Goal: Task Accomplishment & Management: Manage account settings

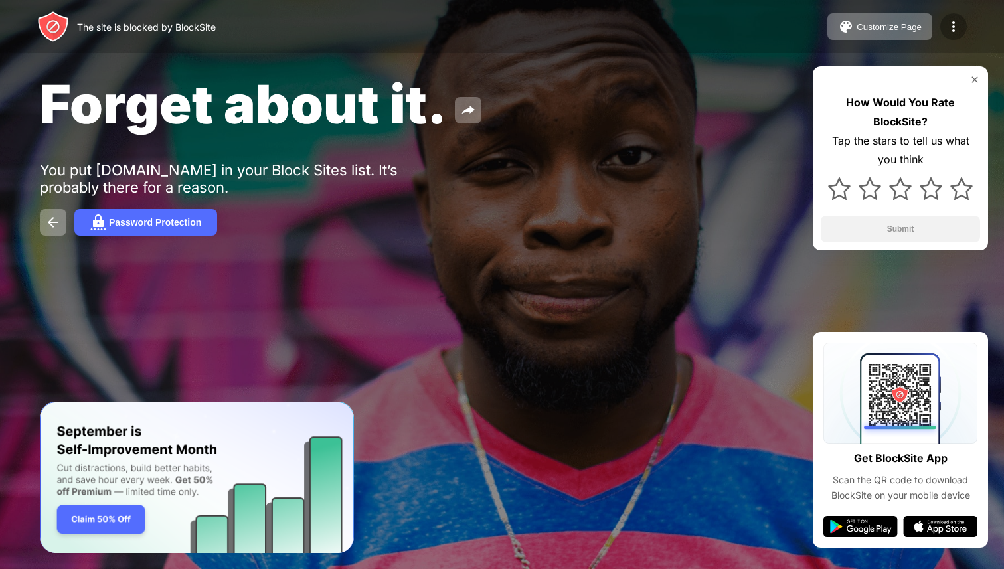
click at [950, 25] on img at bounding box center [953, 27] width 16 height 16
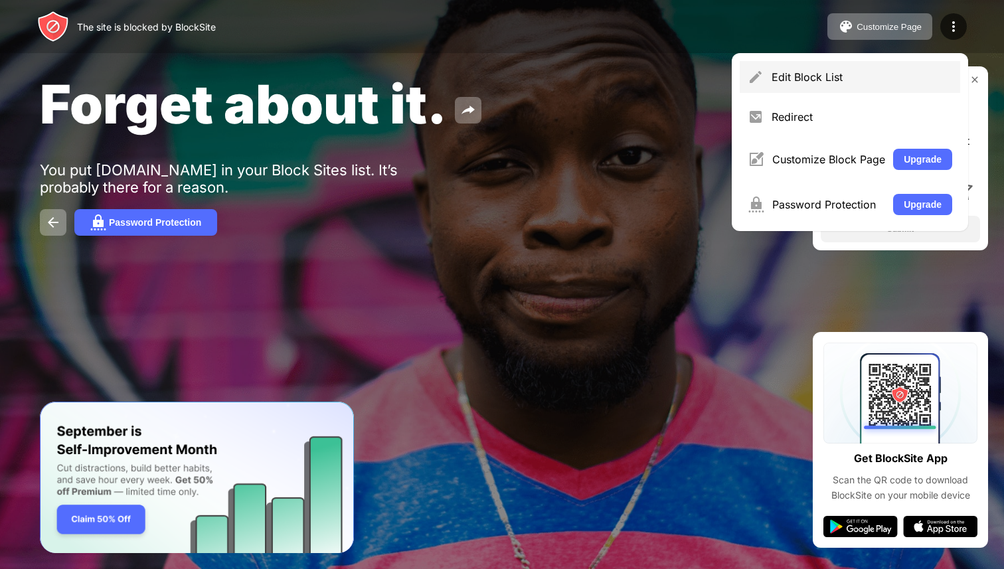
click at [880, 66] on div "Edit Block List" at bounding box center [850, 77] width 220 height 32
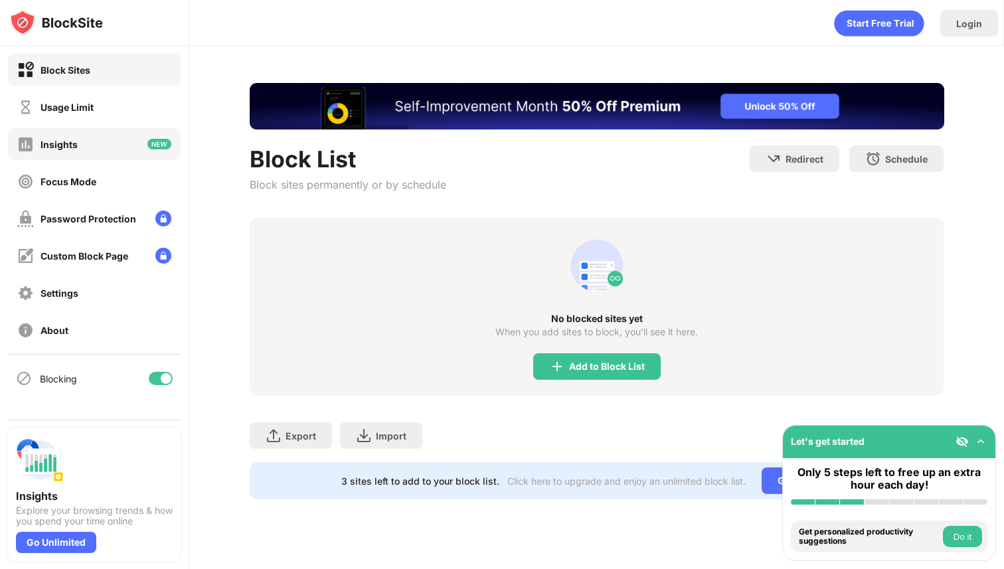
click at [125, 147] on div "Insights" at bounding box center [94, 144] width 173 height 32
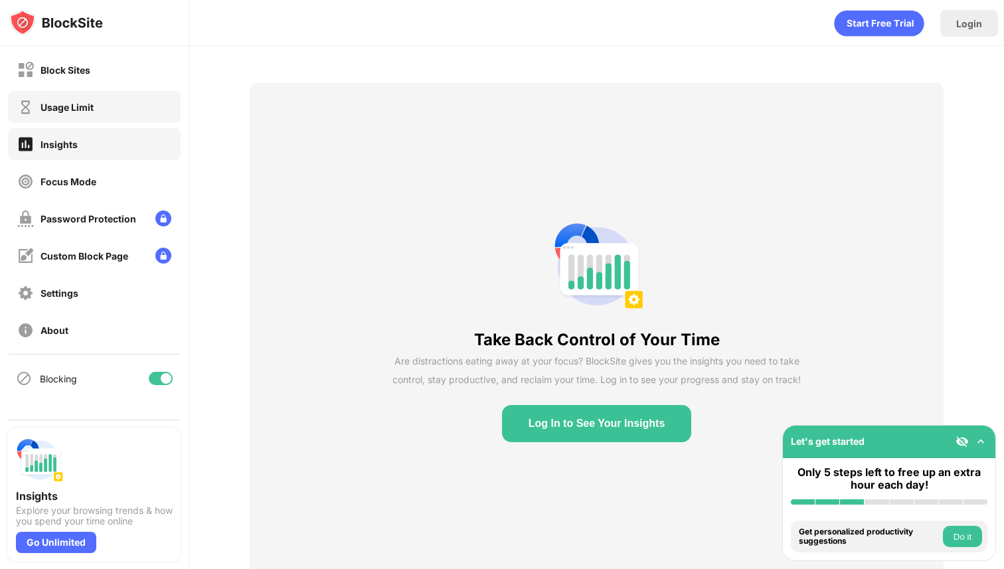
click at [93, 91] on div "Usage Limit" at bounding box center [94, 107] width 173 height 32
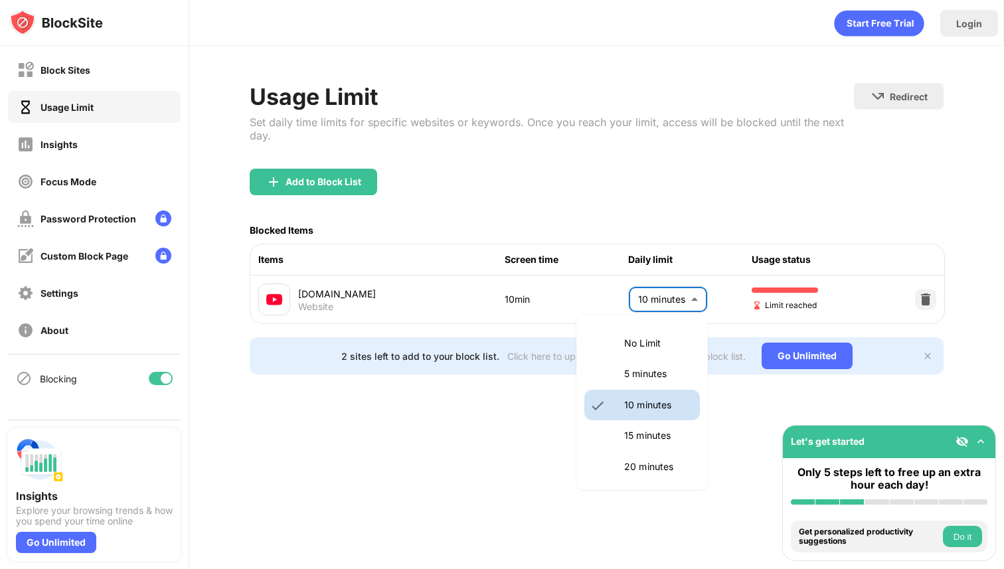
click at [682, 287] on body "Block Sites Usage Limit Insights Focus Mode Password Protection Custom Block Pa…" at bounding box center [502, 284] width 1004 height 569
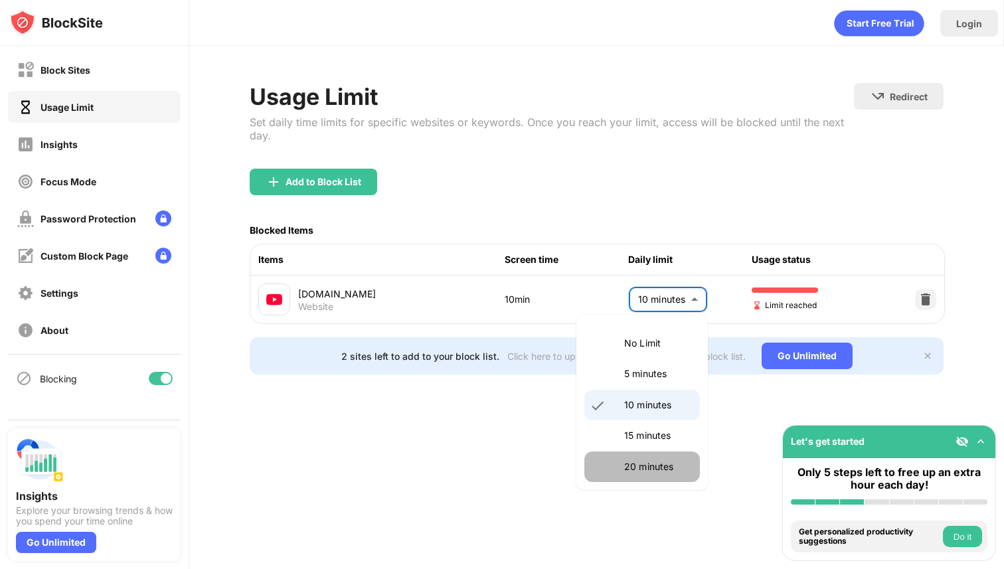
click at [641, 456] on li "20 minutes" at bounding box center [642, 466] width 116 height 31
type input "**"
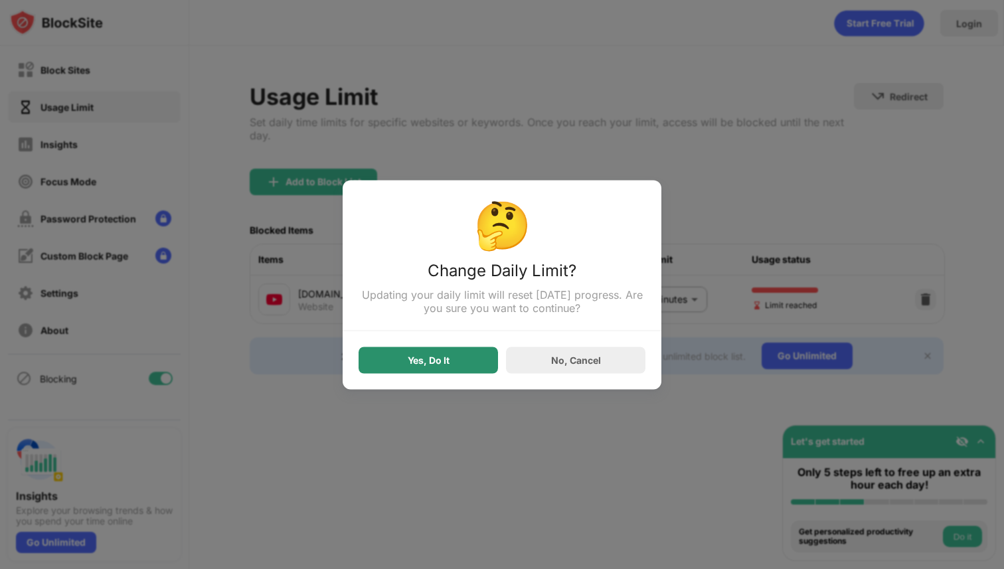
click at [457, 356] on div "Yes, Do It" at bounding box center [427, 360] width 139 height 27
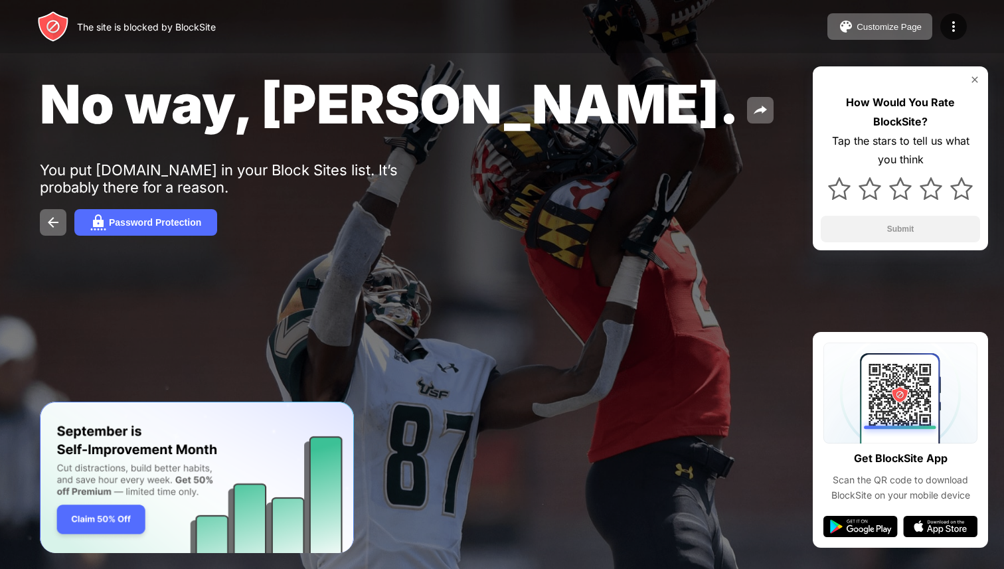
click at [158, 3] on div "The site is blocked by BlockSite Customize Page Edit Block List Redirect Custom…" at bounding box center [502, 26] width 1004 height 53
click at [950, 26] on img at bounding box center [953, 27] width 16 height 16
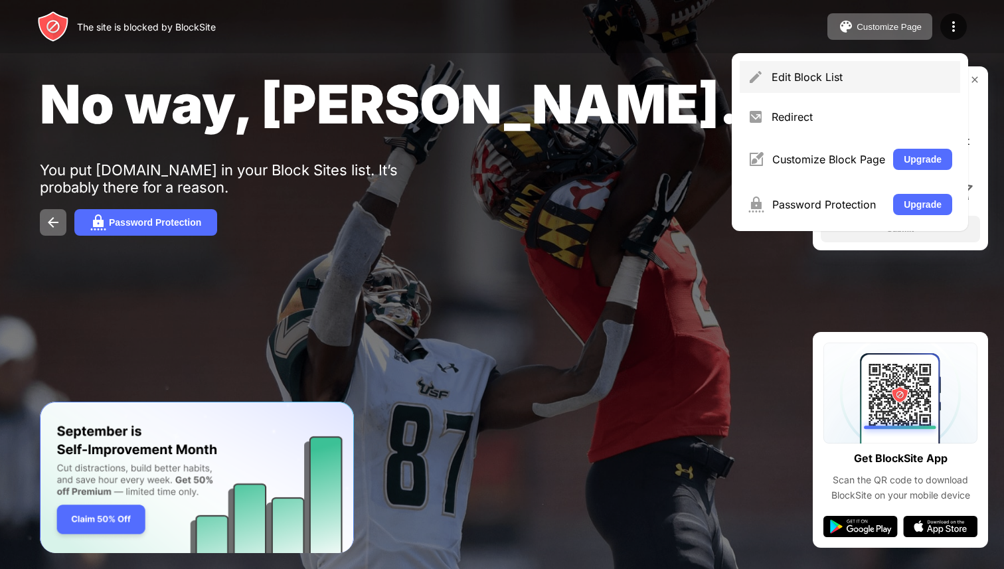
click at [846, 88] on div "Edit Block List" at bounding box center [850, 77] width 220 height 32
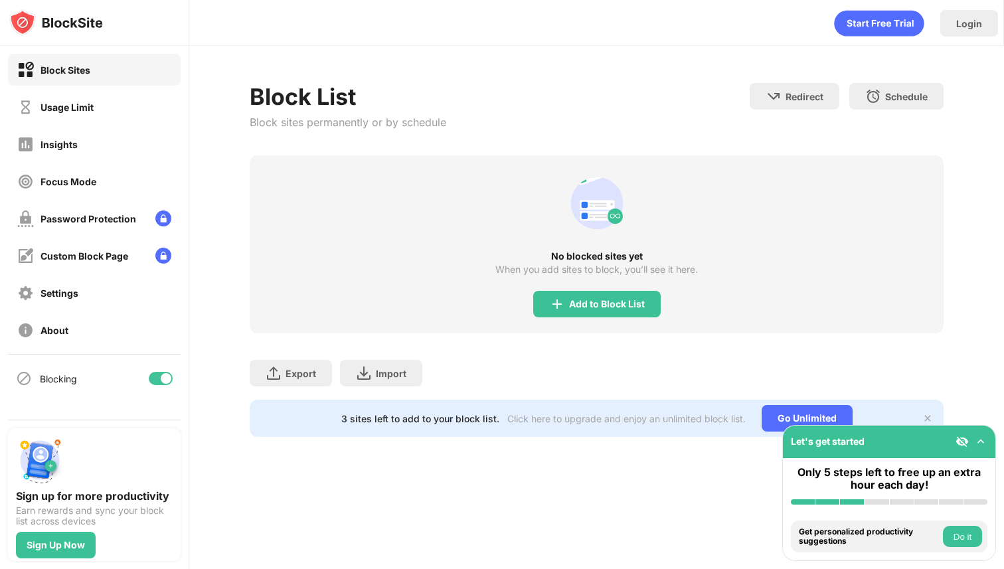
click at [364, 418] on div "3 sites left to add to your block list." at bounding box center [420, 418] width 158 height 11
click at [98, 114] on div "Usage Limit" at bounding box center [94, 107] width 173 height 32
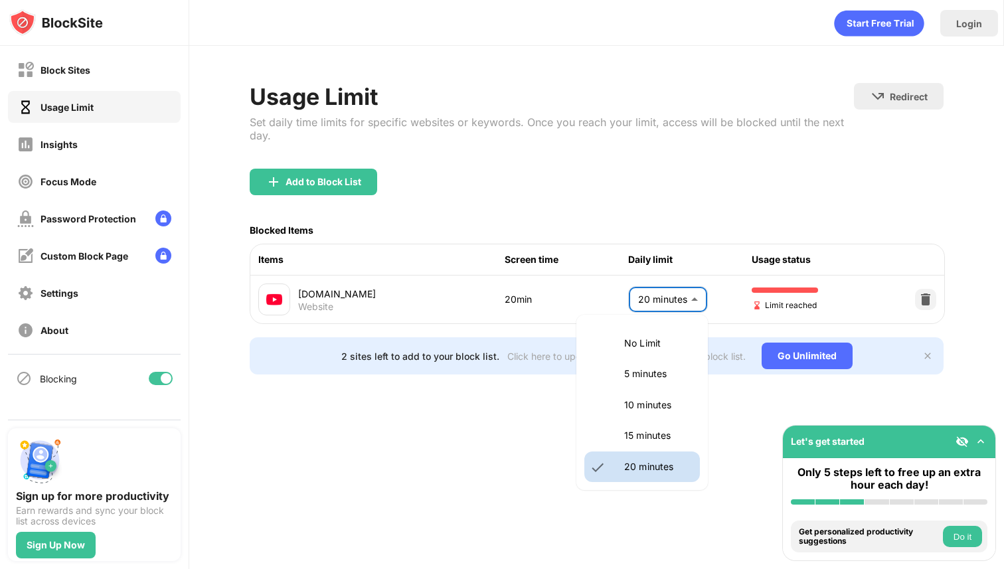
click at [683, 297] on body "Block Sites Usage Limit Insights Focus Mode Password Protection Custom Block Pa…" at bounding box center [502, 284] width 1004 height 569
click at [921, 294] on div at bounding box center [502, 284] width 1004 height 569
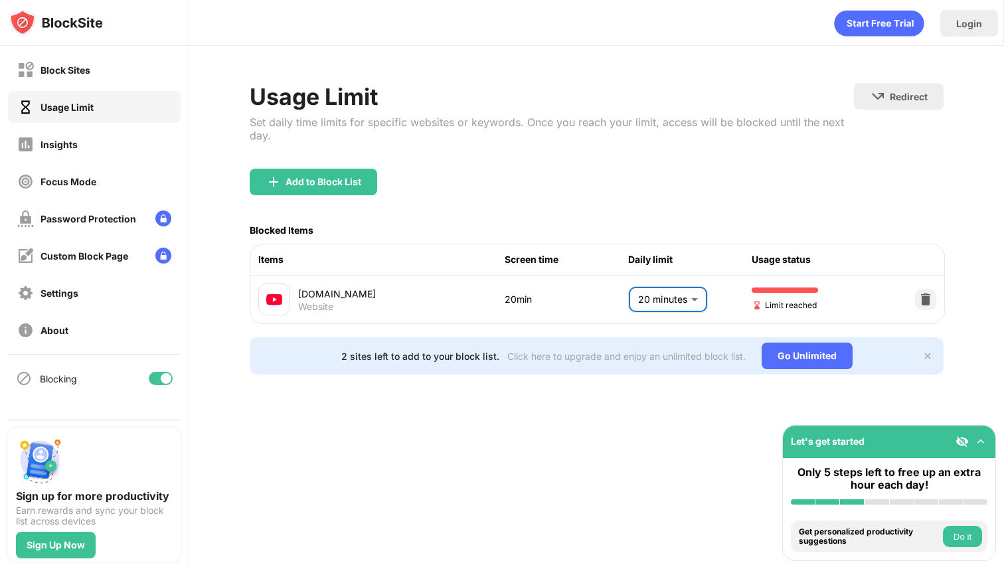
click at [927, 298] on img at bounding box center [925, 299] width 13 height 13
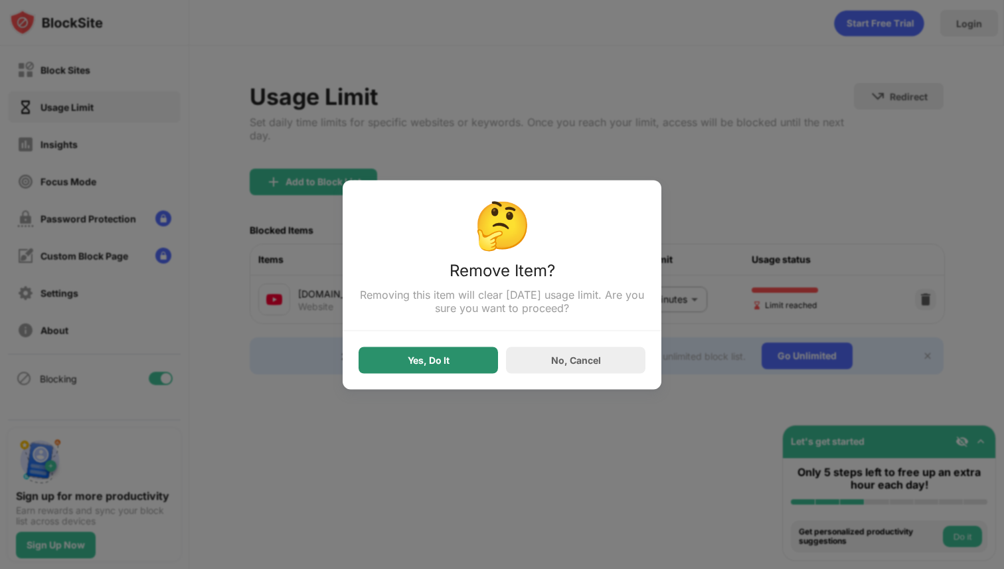
click at [455, 359] on div "Yes, Do It" at bounding box center [427, 360] width 139 height 27
